Goal: Use online tool/utility: Utilize a website feature to perform a specific function

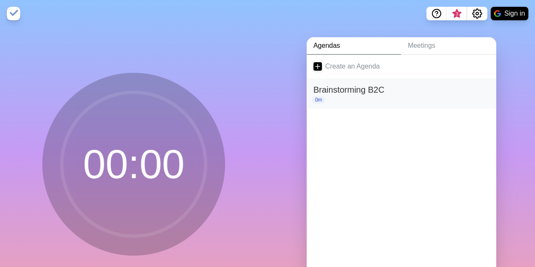
click at [450, 86] on h2 "Brainstorming B2C" at bounding box center [401, 89] width 176 height 13
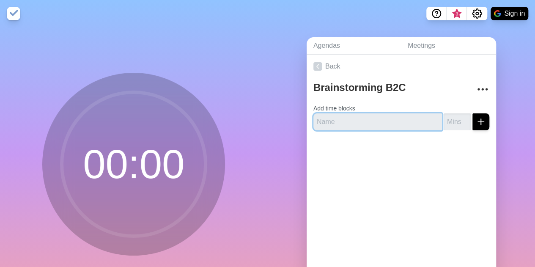
click at [376, 117] on input "text" at bounding box center [377, 121] width 129 height 17
type input "Taller"
click at [451, 114] on input "number" at bounding box center [457, 121] width 27 height 17
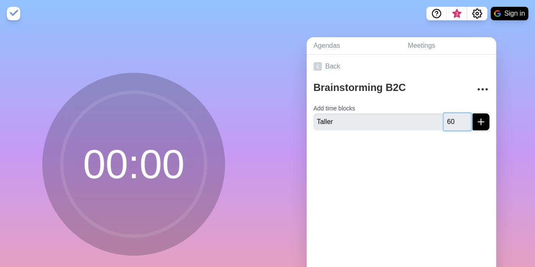
type input "60"
click at [481, 123] on line "submit" at bounding box center [481, 122] width 0 height 6
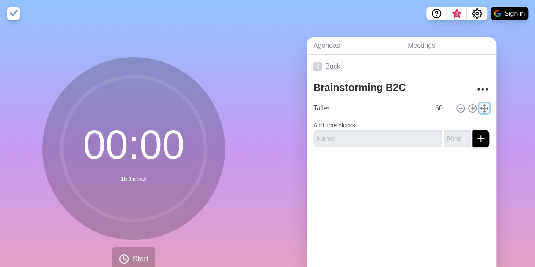
click at [480, 105] on icon at bounding box center [484, 108] width 9 height 9
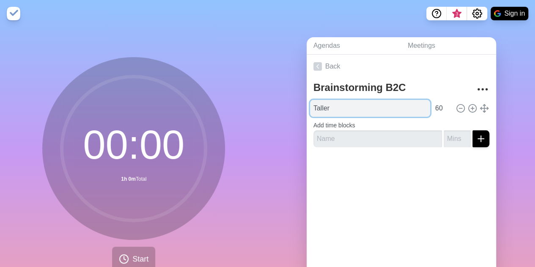
click at [365, 109] on input "Taller" at bounding box center [370, 108] width 120 height 17
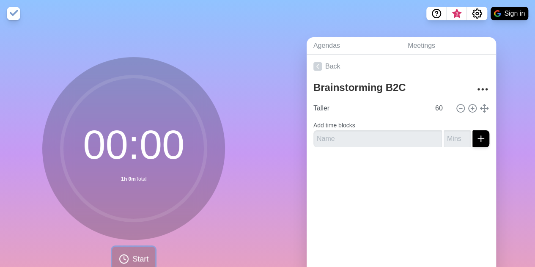
click at [132, 255] on span "Start" at bounding box center [140, 258] width 16 height 11
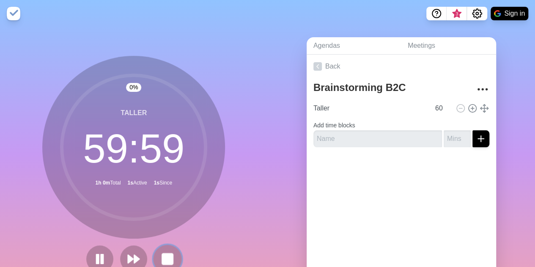
click at [164, 256] on rect at bounding box center [167, 258] width 11 height 11
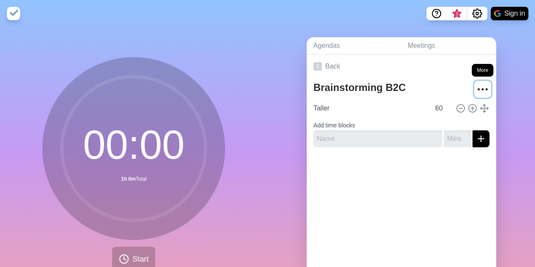
click at [477, 85] on icon "More" at bounding box center [483, 89] width 14 height 14
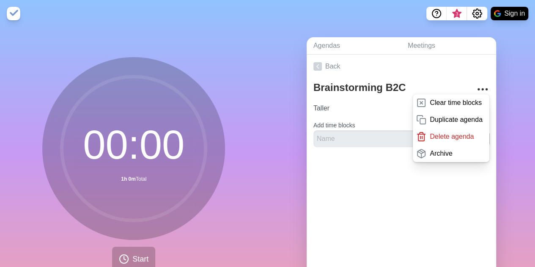
click at [494, 144] on div "Agendas Meetings Back Brainstorming B2C Clear time blocks Duplicate agenda Dele…" at bounding box center [402, 167] width 268 height 281
click at [497, 121] on div "Agendas Meetings Back Brainstorming B2C Clear time blocks Duplicate agenda Dele…" at bounding box center [402, 167] width 268 height 281
click at [473, 178] on div at bounding box center [401, 171] width 189 height 34
click at [450, 180] on div at bounding box center [401, 171] width 189 height 34
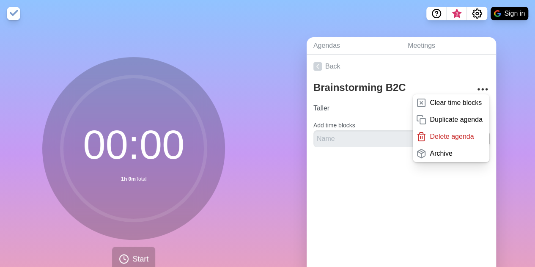
click at [358, 121] on form "Add time blocks" at bounding box center [401, 132] width 176 height 30
click at [351, 137] on input "text" at bounding box center [377, 138] width 129 height 17
click at [476, 85] on icon "More" at bounding box center [483, 89] width 14 height 14
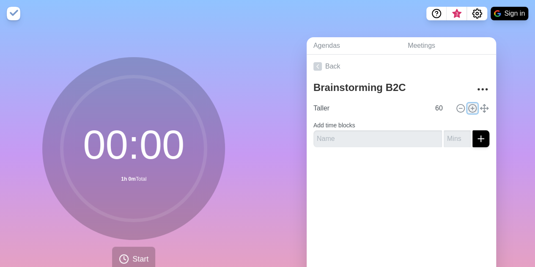
click at [468, 110] on icon at bounding box center [472, 108] width 9 height 9
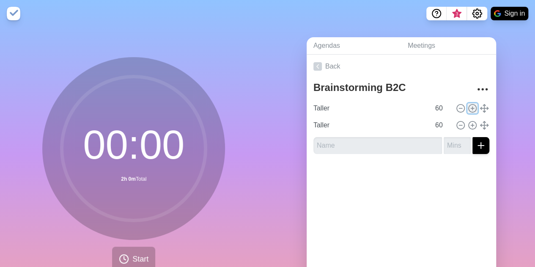
click at [468, 110] on icon at bounding box center [472, 108] width 9 height 9
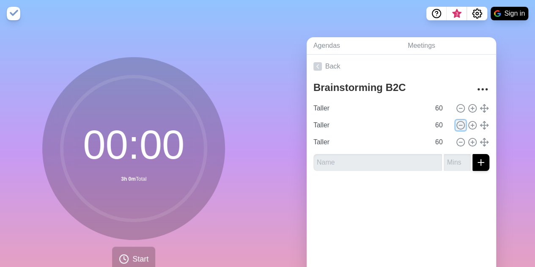
click at [455, 126] on button at bounding box center [460, 125] width 10 height 10
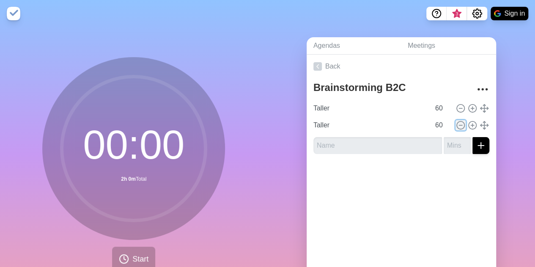
click at [457, 126] on circle at bounding box center [461, 125] width 8 height 8
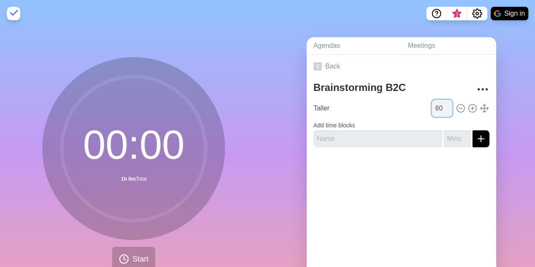
click at [432, 113] on input "60" at bounding box center [442, 108] width 20 height 17
type input "70"
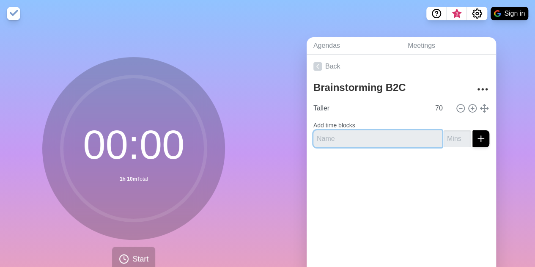
click at [358, 141] on input "text" at bounding box center [377, 138] width 129 height 17
type input "Propuestas"
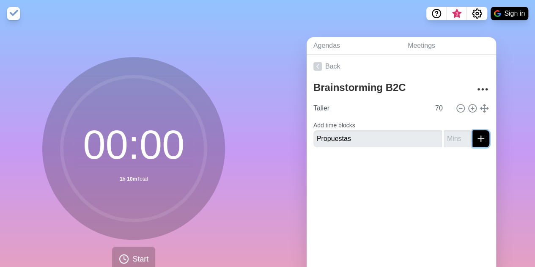
click at [472, 140] on button "submit" at bounding box center [480, 138] width 17 height 17
type input "20"
click at [476, 142] on icon "submit" at bounding box center [481, 139] width 10 height 10
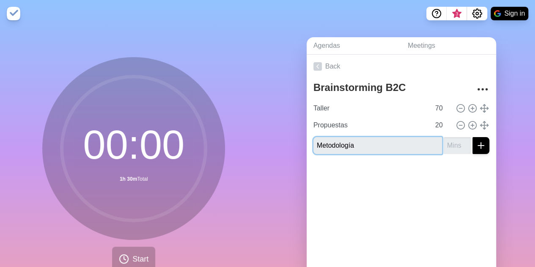
type input "Metodología"
click at [444, 146] on input "number" at bounding box center [457, 145] width 27 height 17
type input "20"
click at [463, 170] on div at bounding box center [401, 178] width 189 height 34
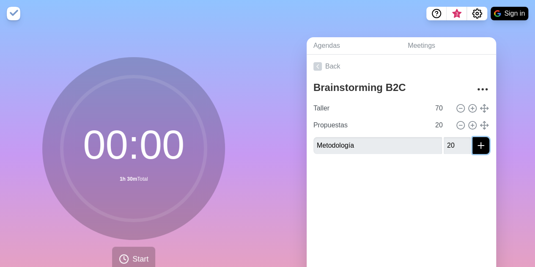
click at [476, 148] on icon "submit" at bounding box center [481, 145] width 10 height 10
